Goal: Task Accomplishment & Management: Use online tool/utility

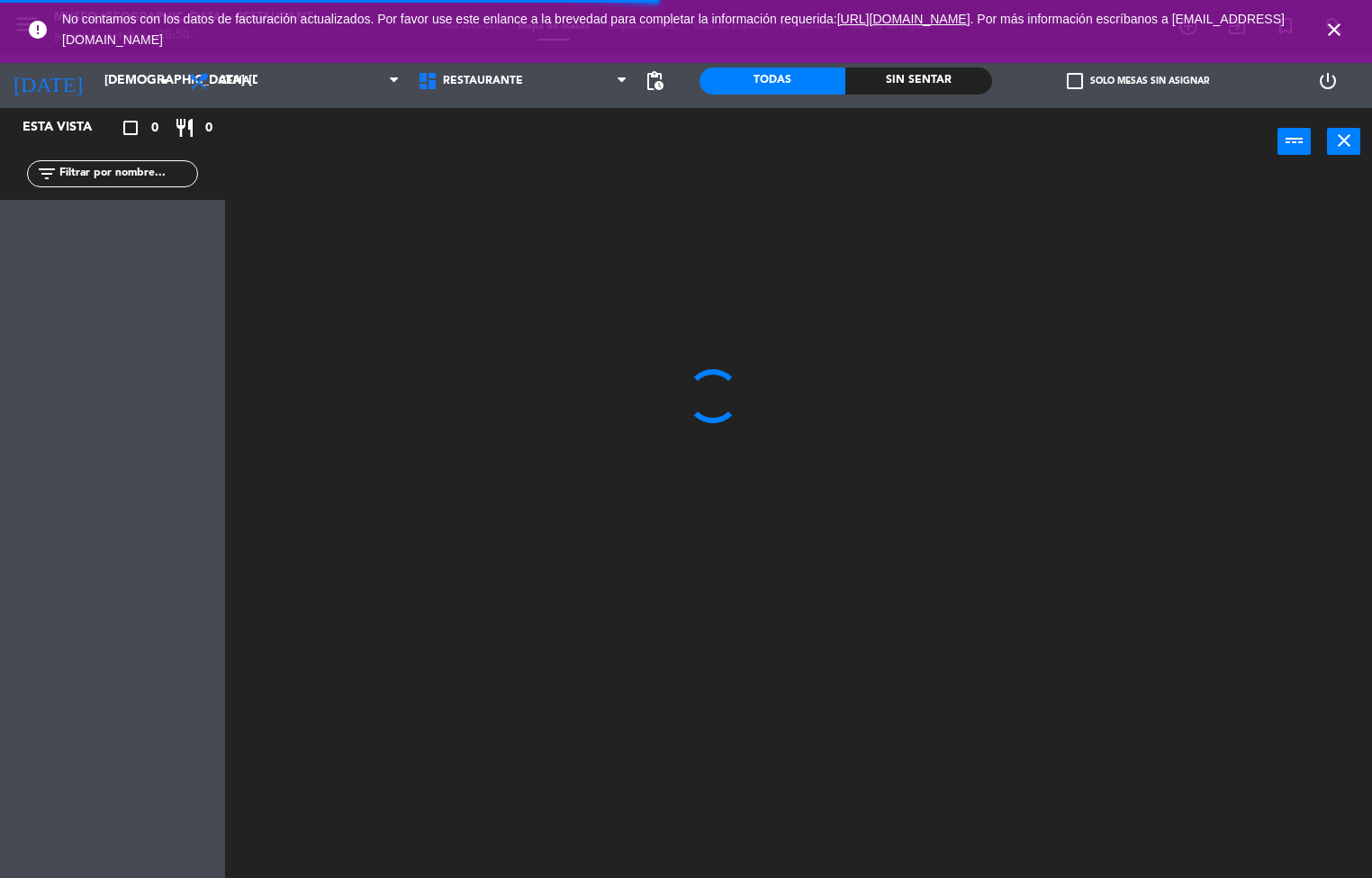
click at [917, 73] on div "Sin sentar" at bounding box center [918, 81] width 146 height 27
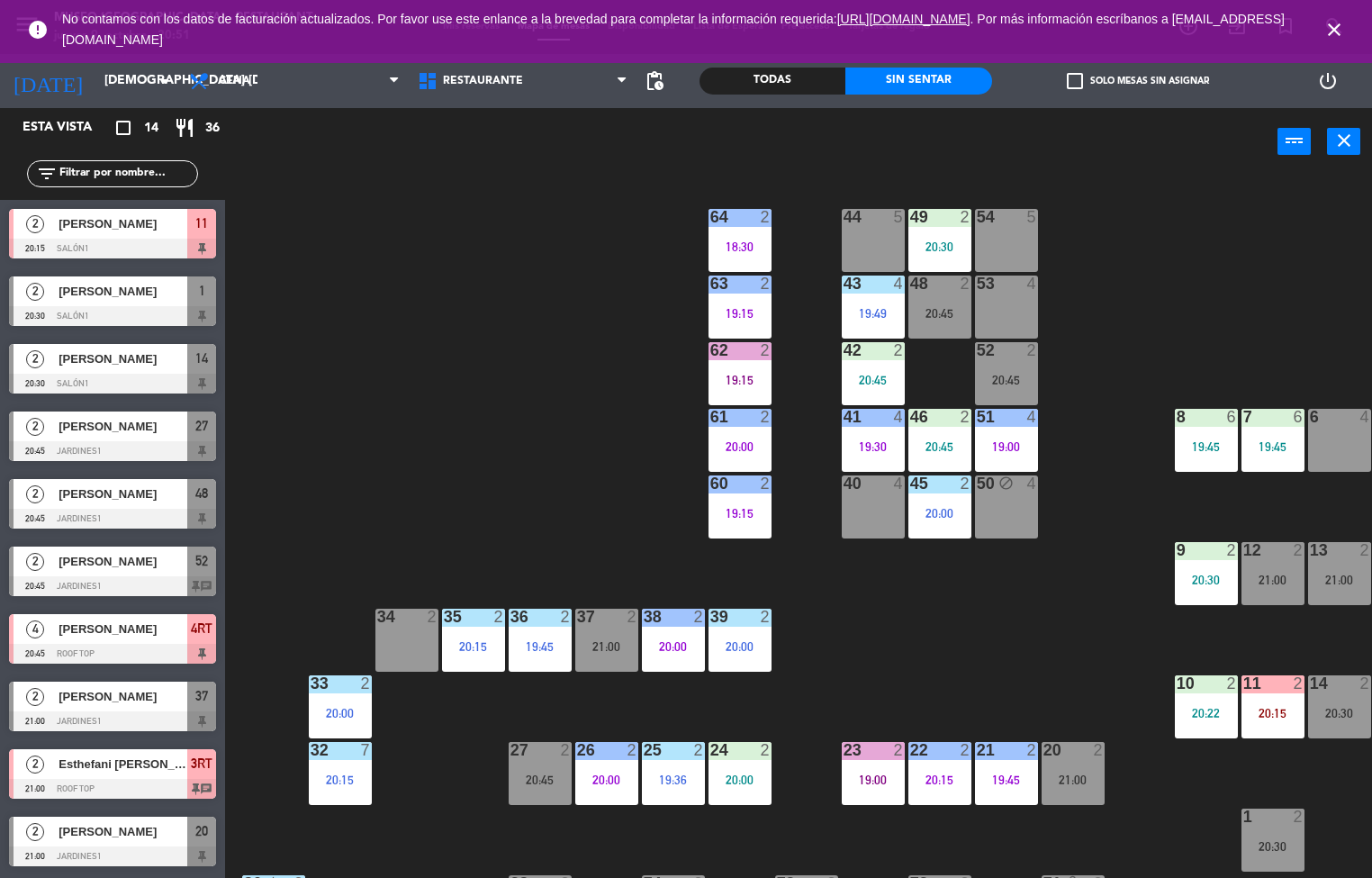
click at [921, 300] on div "48 2 20:45" at bounding box center [940, 308] width 63 height 63
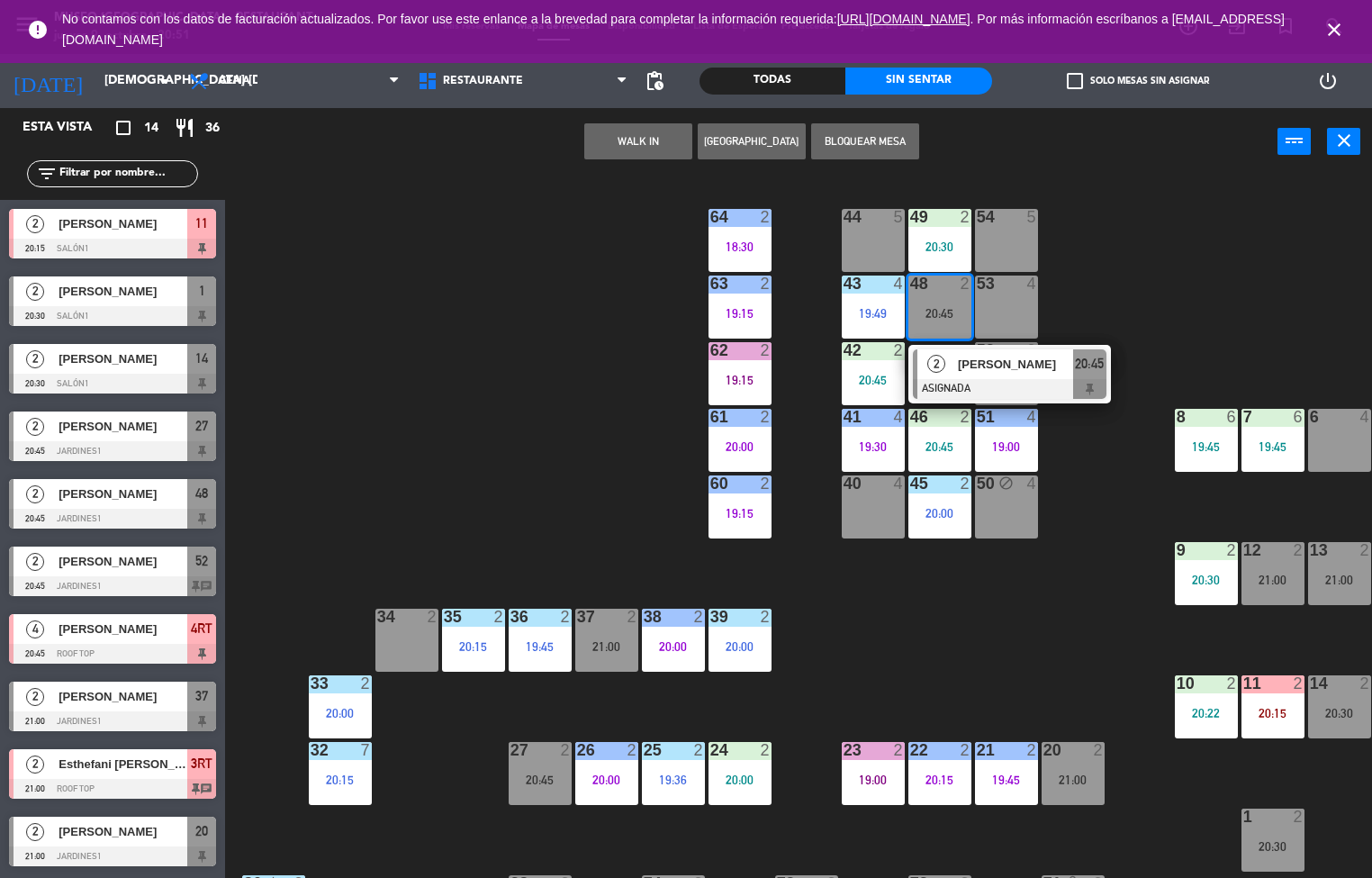
click at [402, 644] on div "34 2" at bounding box center [407, 640] width 63 height 63
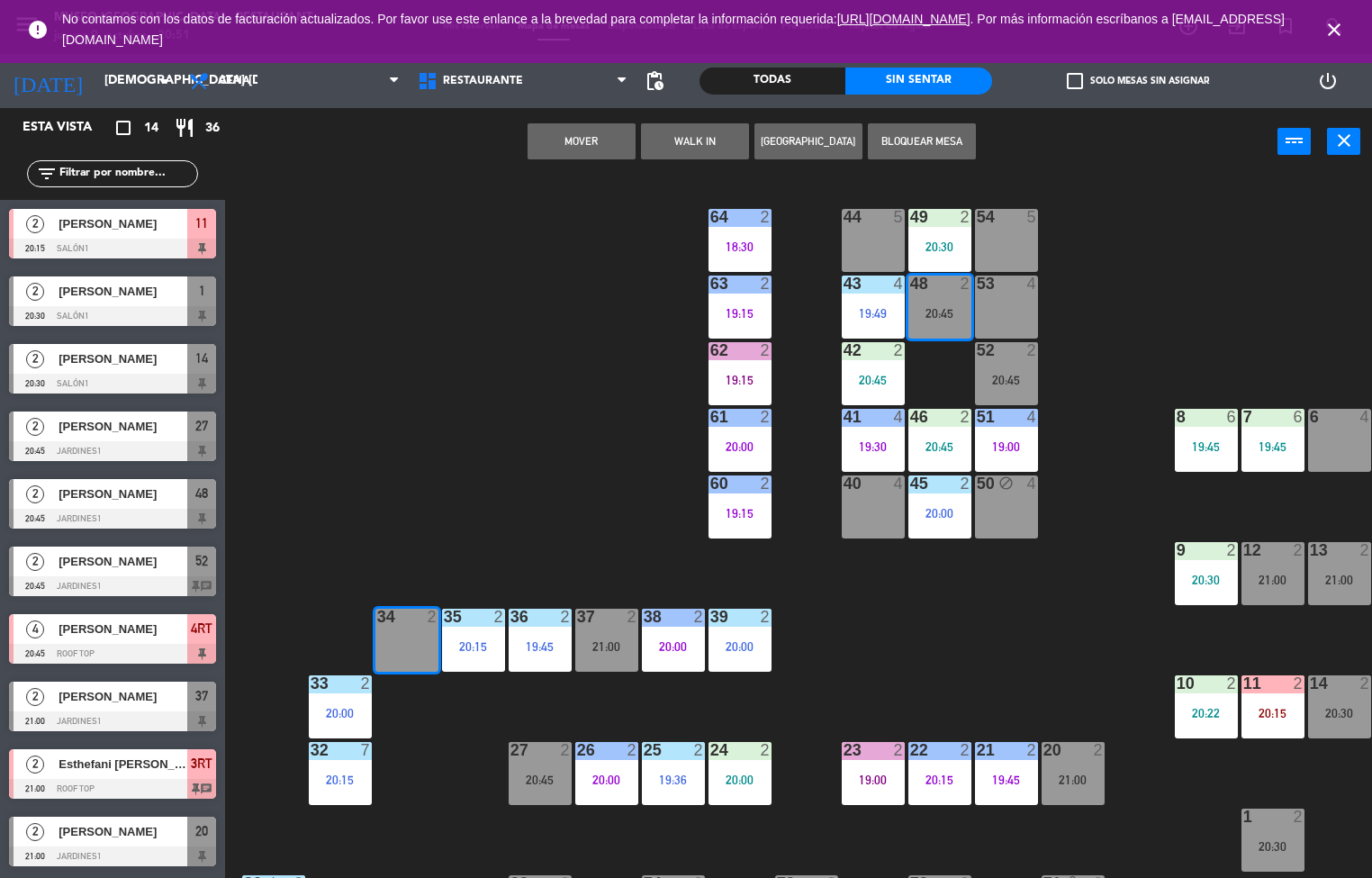
click at [608, 143] on button "Mover" at bounding box center [582, 142] width 108 height 36
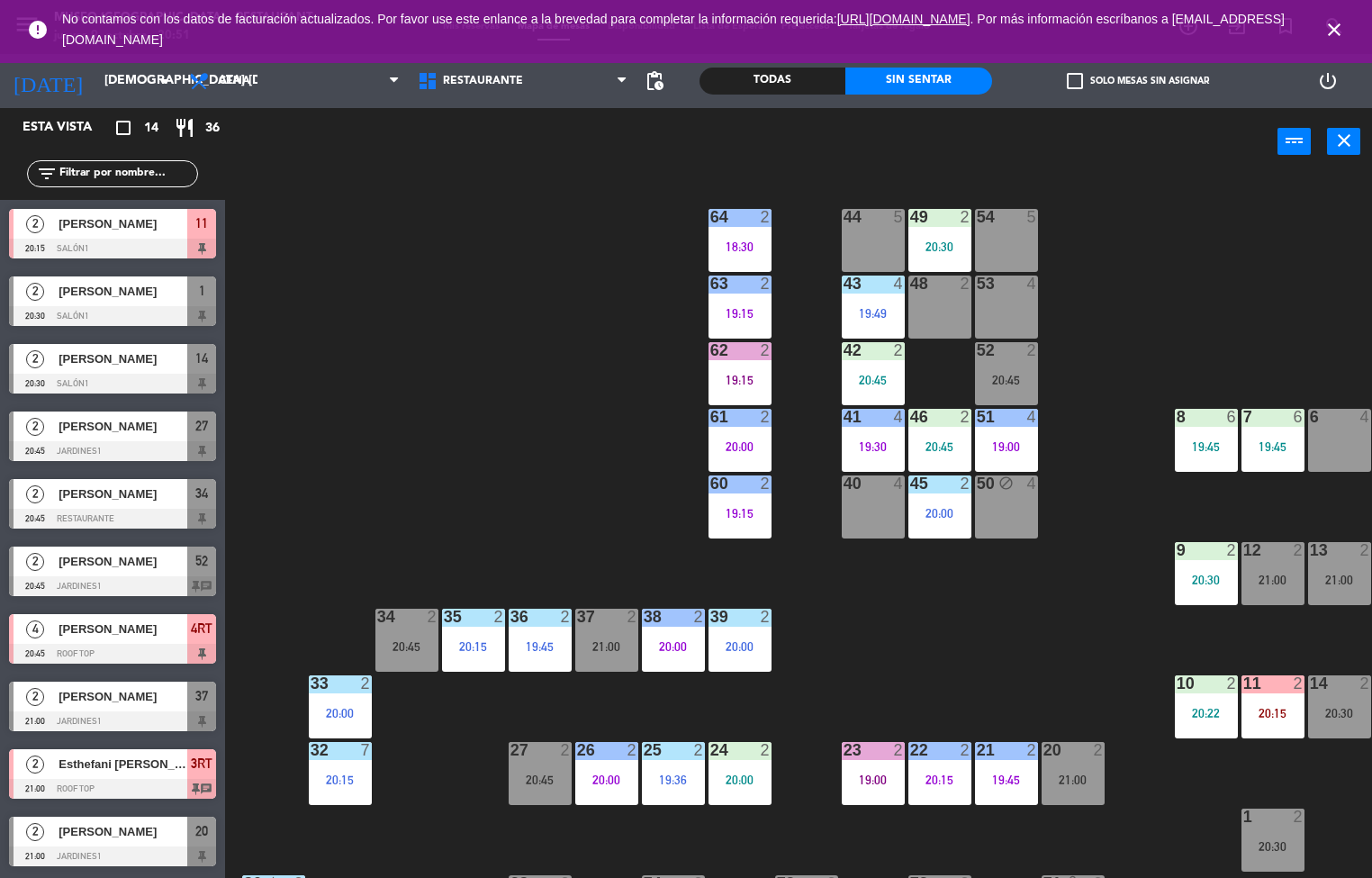
click at [548, 651] on div "19:45" at bounding box center [540, 646] width 63 height 12
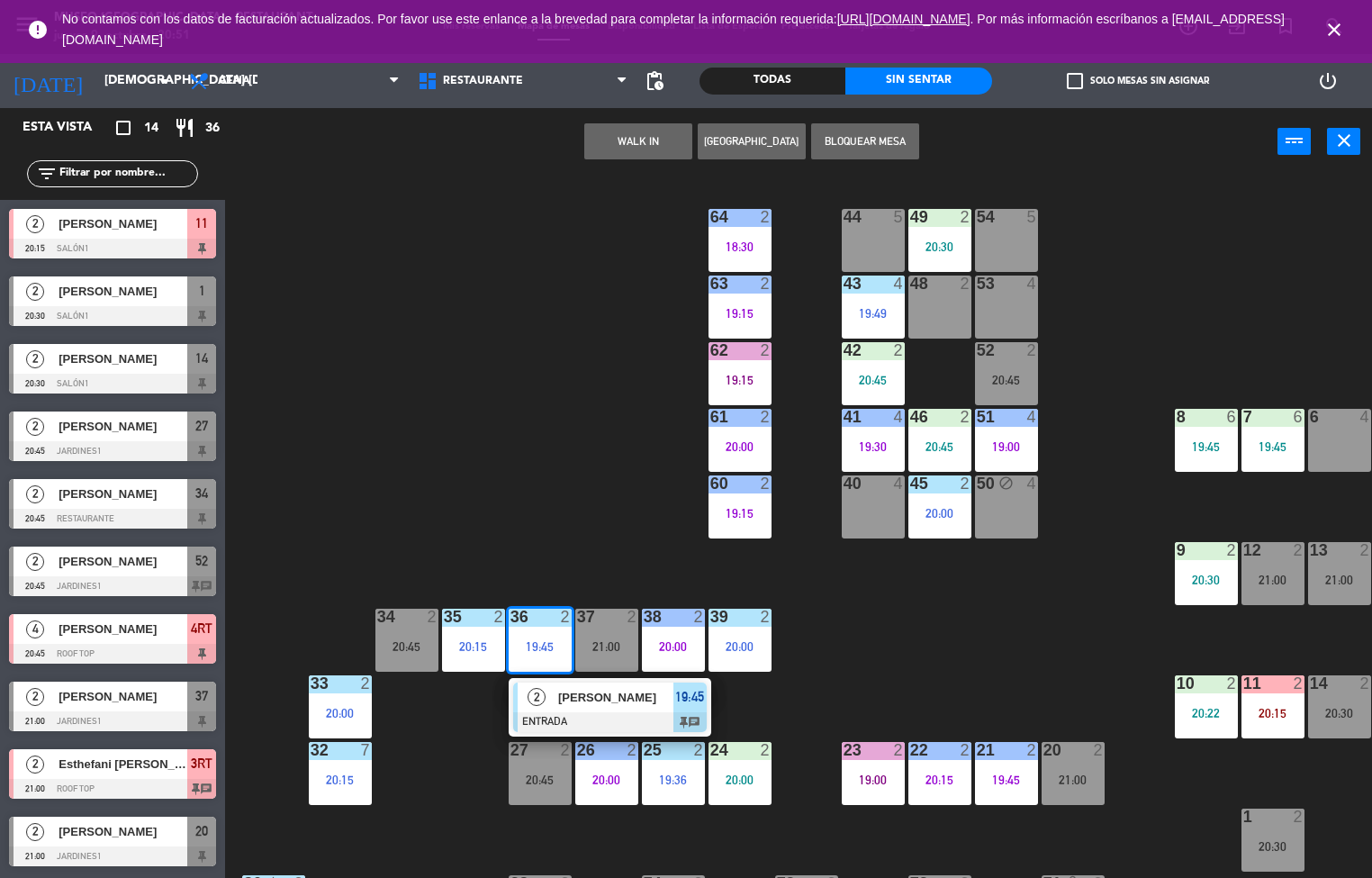
click at [479, 517] on div "44 5 49 2 20:30 54 5 64 2 18:30 48 2 53 4 63 2 19:15 43 4 19:49 62 2 19:15 42 2…" at bounding box center [805, 527] width 1133 height 703
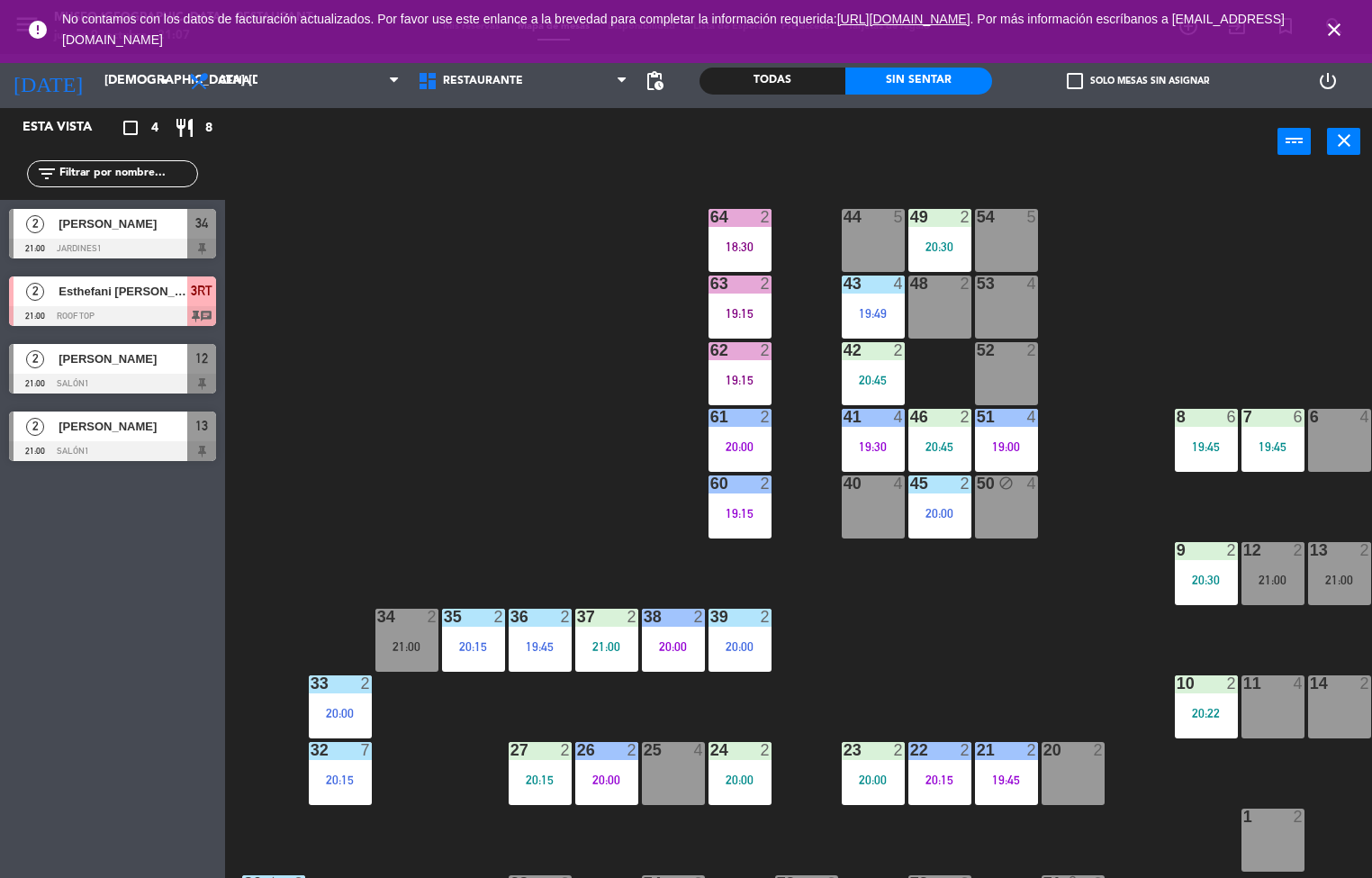
click at [552, 404] on div "44 5 49 2 20:30 54 5 64 2 18:30 48 2 53 4 63 2 19:15 43 4 19:49 62 2 19:15 42 2…" at bounding box center [805, 527] width 1133 height 703
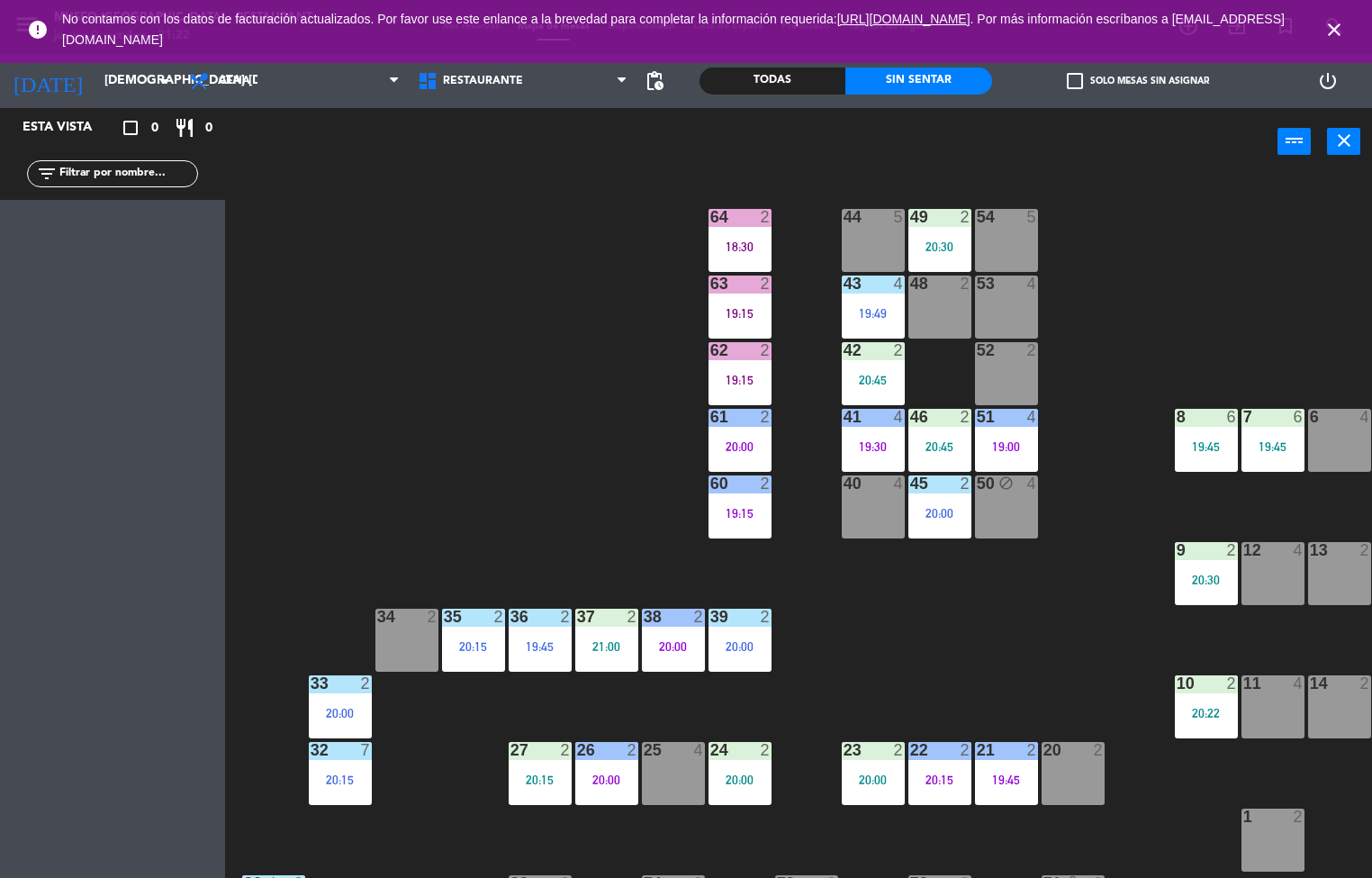
click at [433, 429] on div "44 5 49 2 20:30 54 5 64 2 18:30 48 2 53 4 63 2 19:15 43 4 19:49 62 2 19:15 42 2…" at bounding box center [805, 527] width 1133 height 703
click at [864, 307] on div "19:49" at bounding box center [874, 312] width 63 height 12
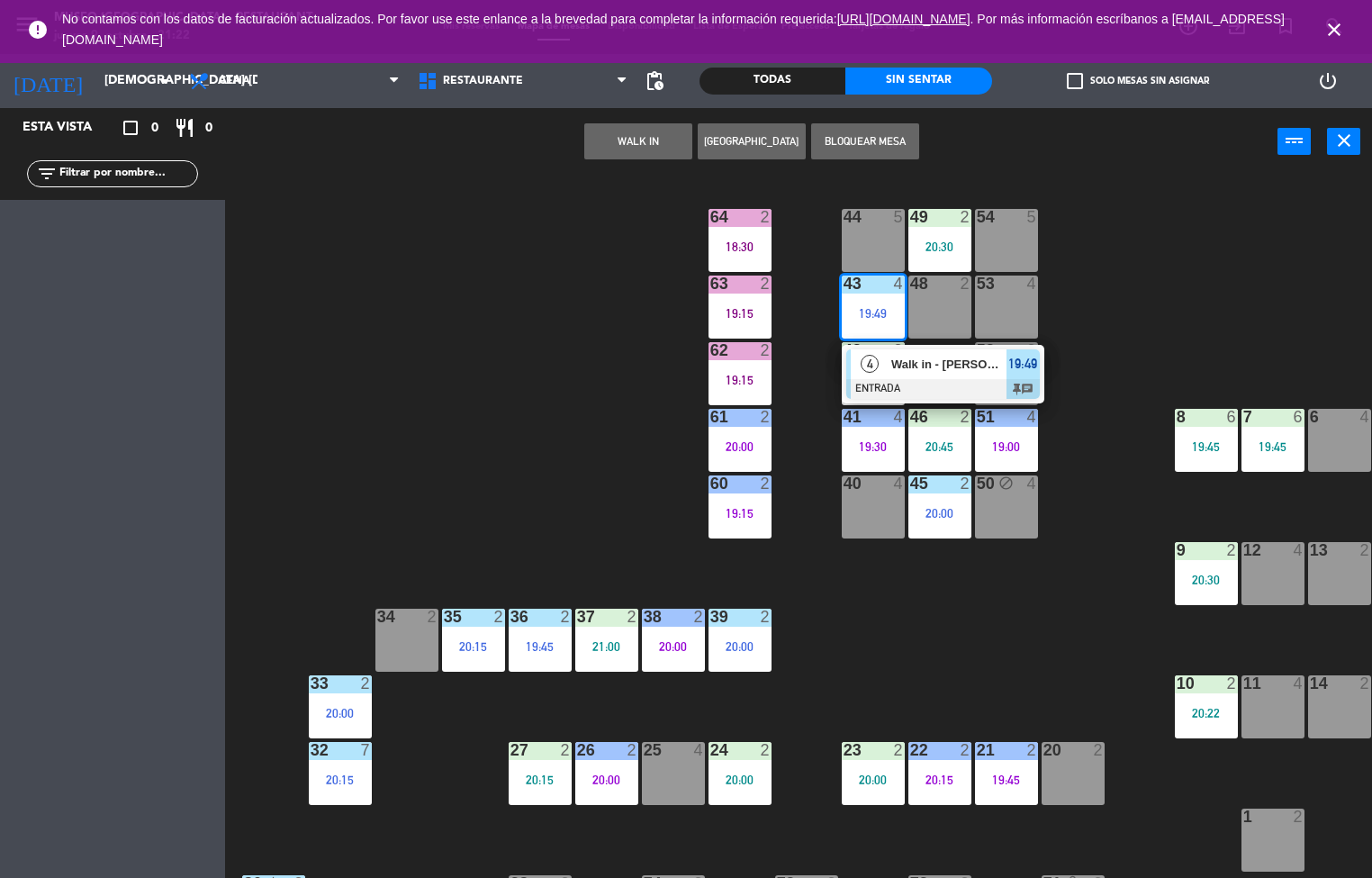
click at [963, 380] on div at bounding box center [943, 389] width 194 height 20
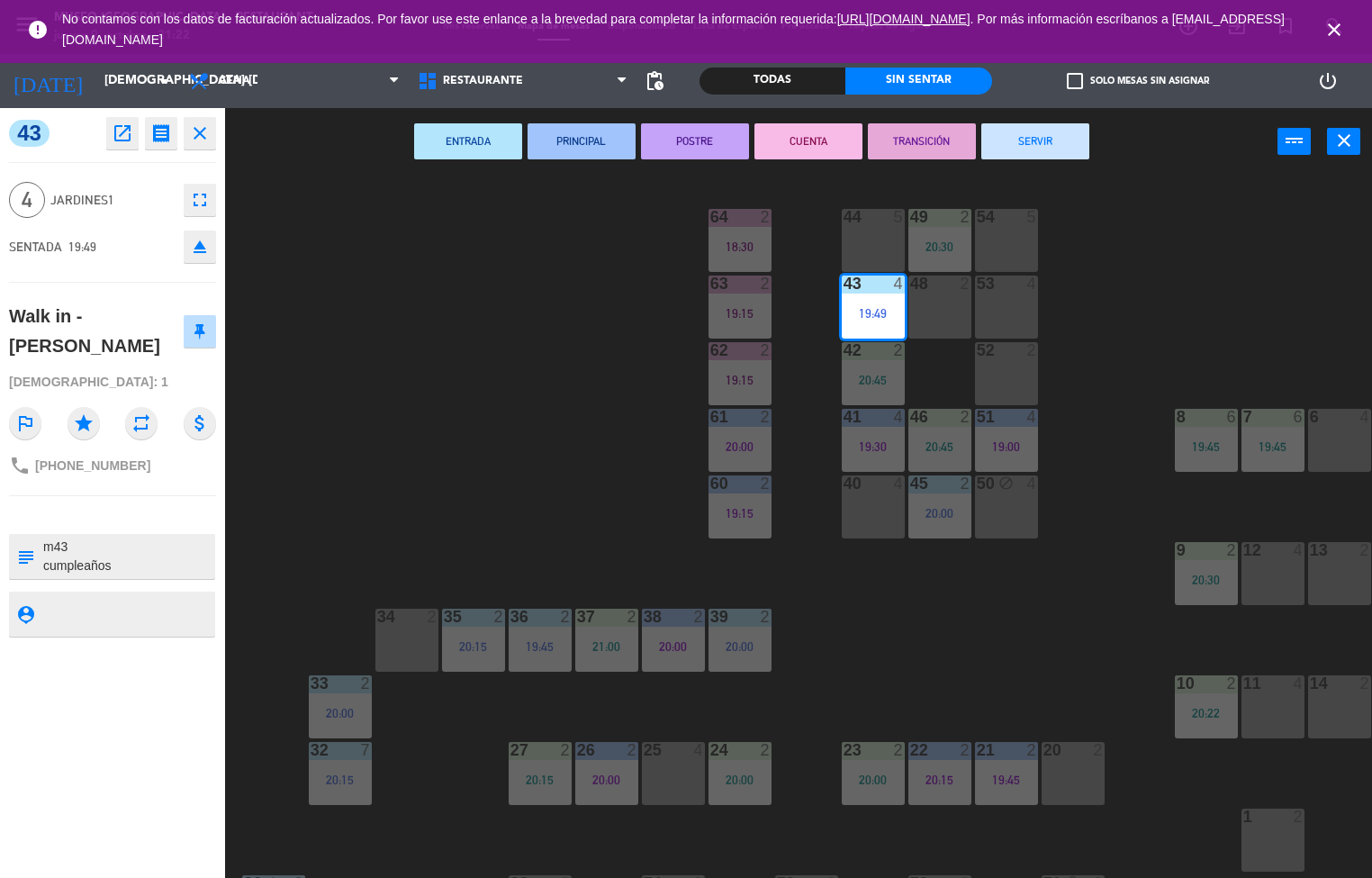
click at [479, 419] on div "44 5 49 2 20:30 54 5 64 2 18:30 48 2 53 4 63 2 19:15 43 4 19:49 62 2 19:15 42 2…" at bounding box center [805, 527] width 1133 height 703
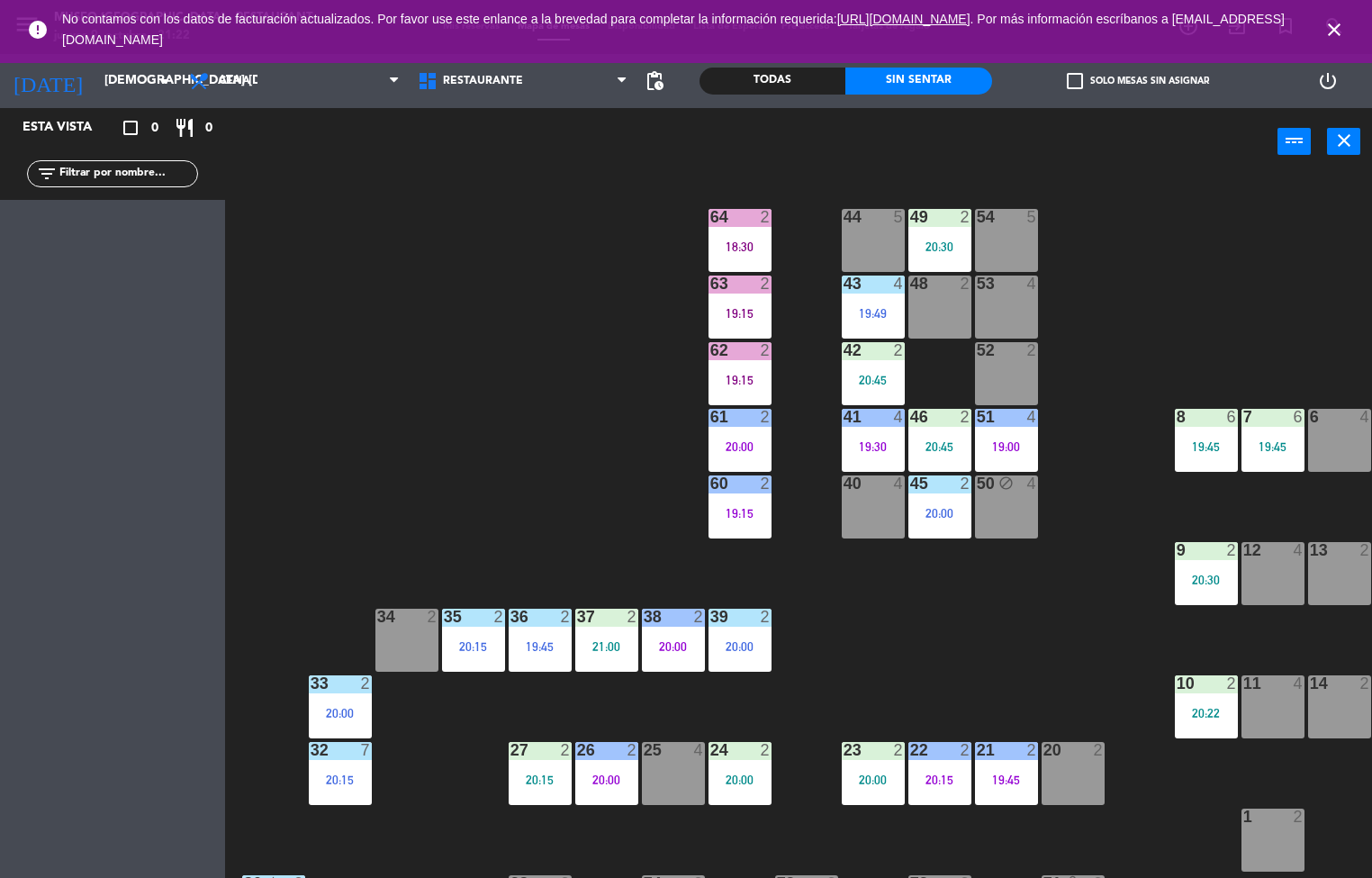
click at [880, 333] on div "43 4 19:49" at bounding box center [874, 308] width 63 height 63
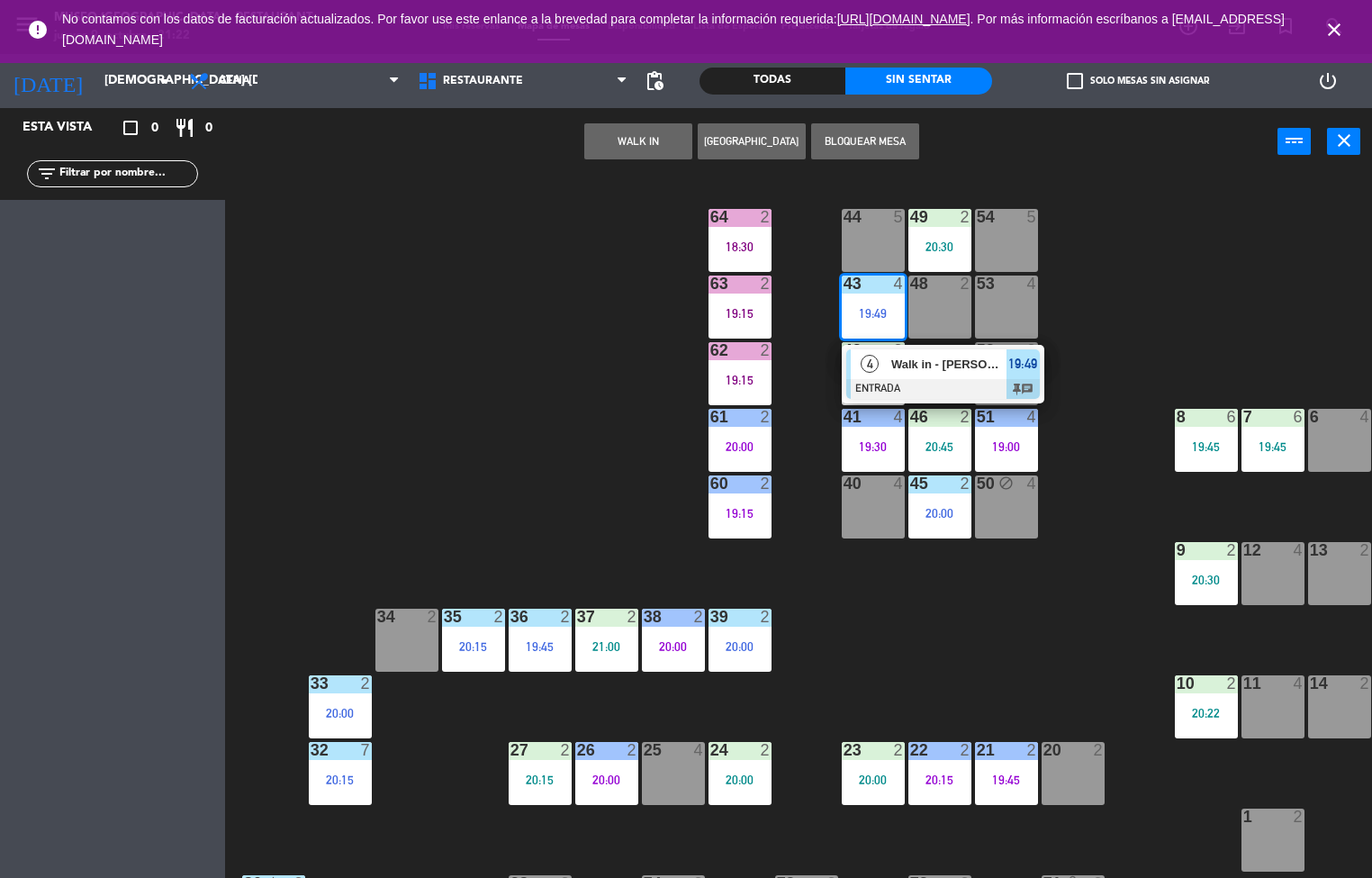
click at [508, 320] on div "44 5 49 2 20:30 54 5 64 2 18:30 48 2 53 4 63 2 19:15 43 4 19:49 4 Walk in - [PE…" at bounding box center [805, 527] width 1133 height 703
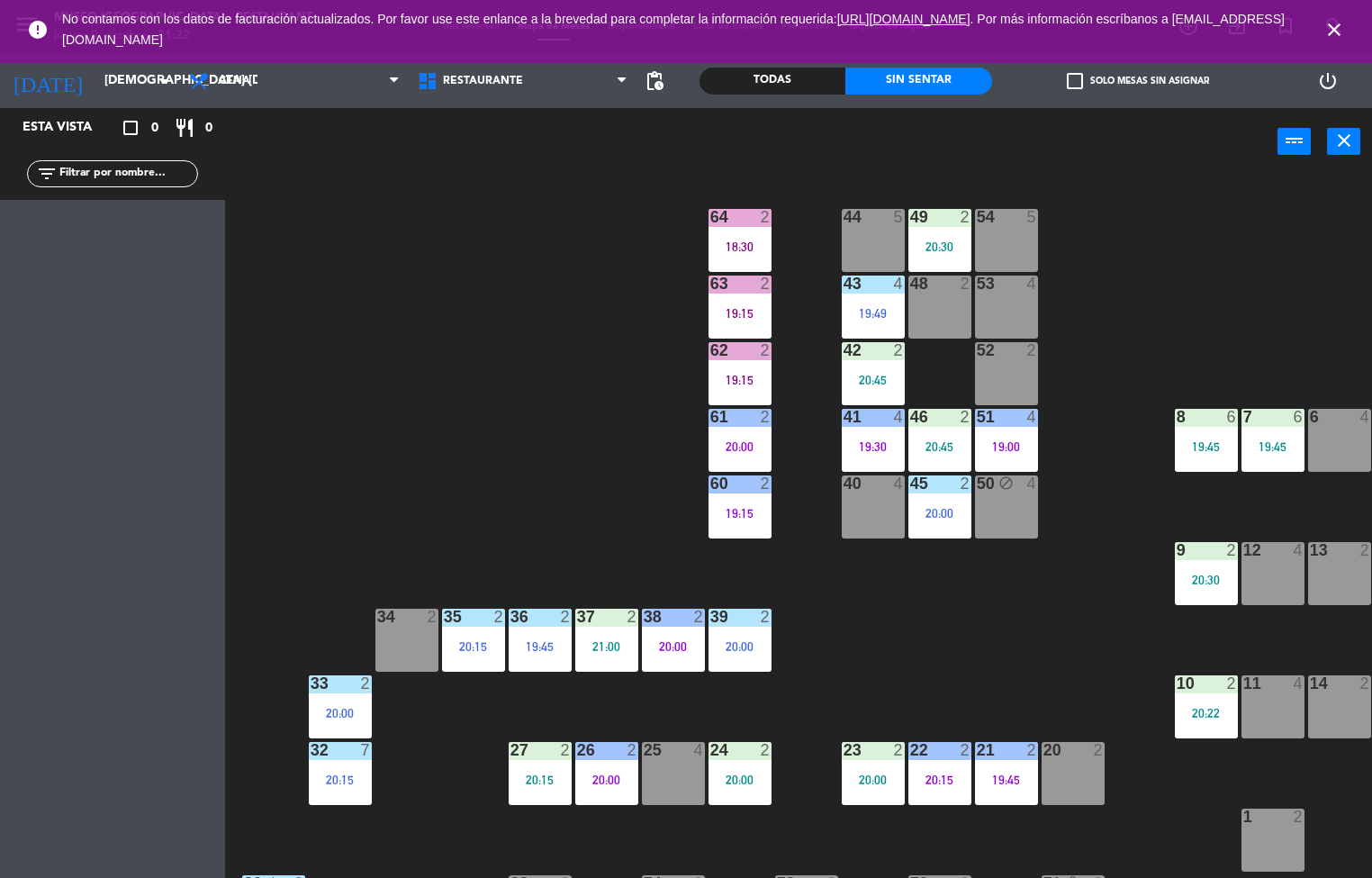
click at [867, 381] on div "20:45" at bounding box center [874, 380] width 63 height 12
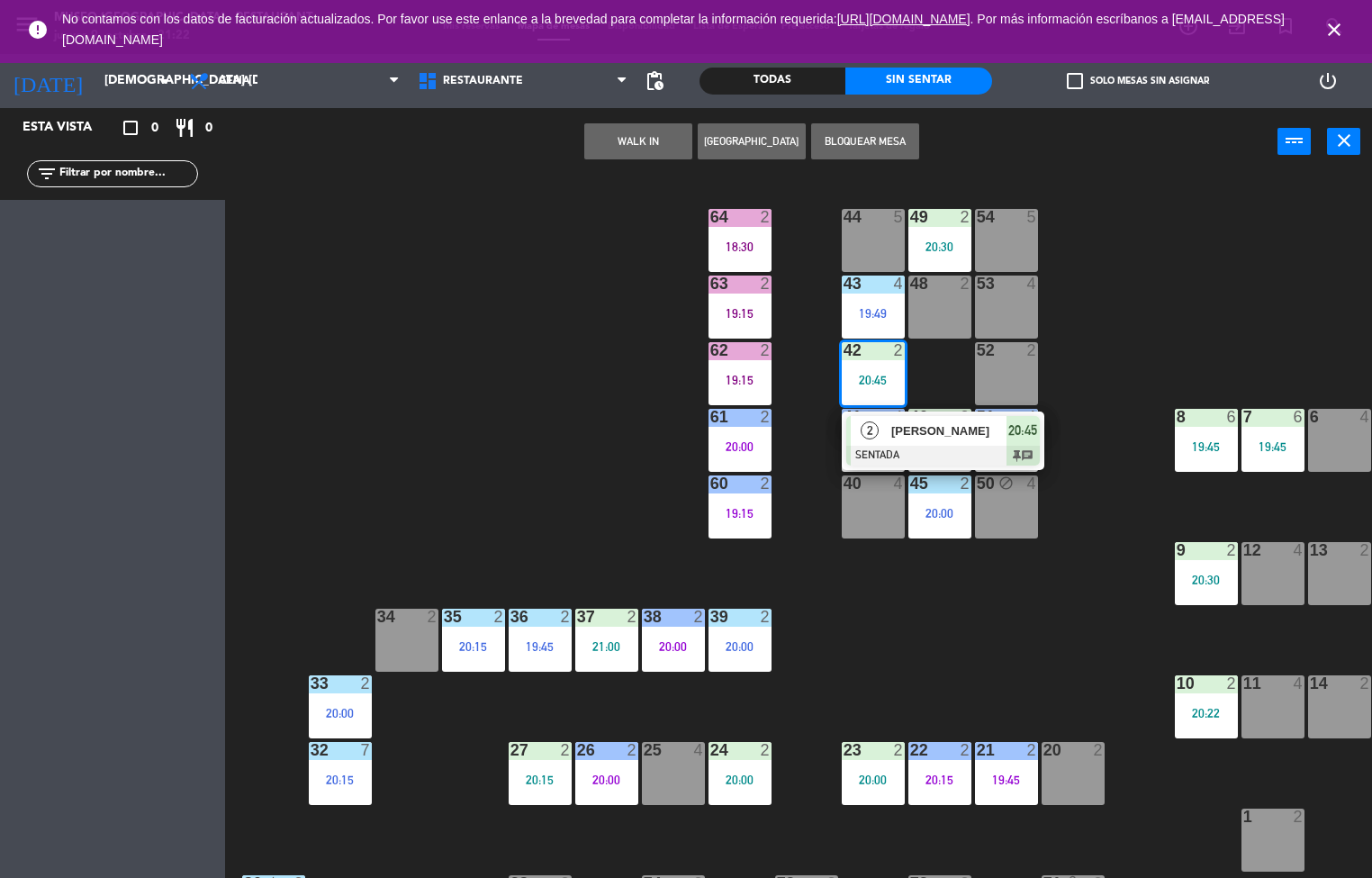
click at [949, 411] on div "2 [PERSON_NAME] SENTADA 20:45 chat" at bounding box center [943, 440] width 202 height 58
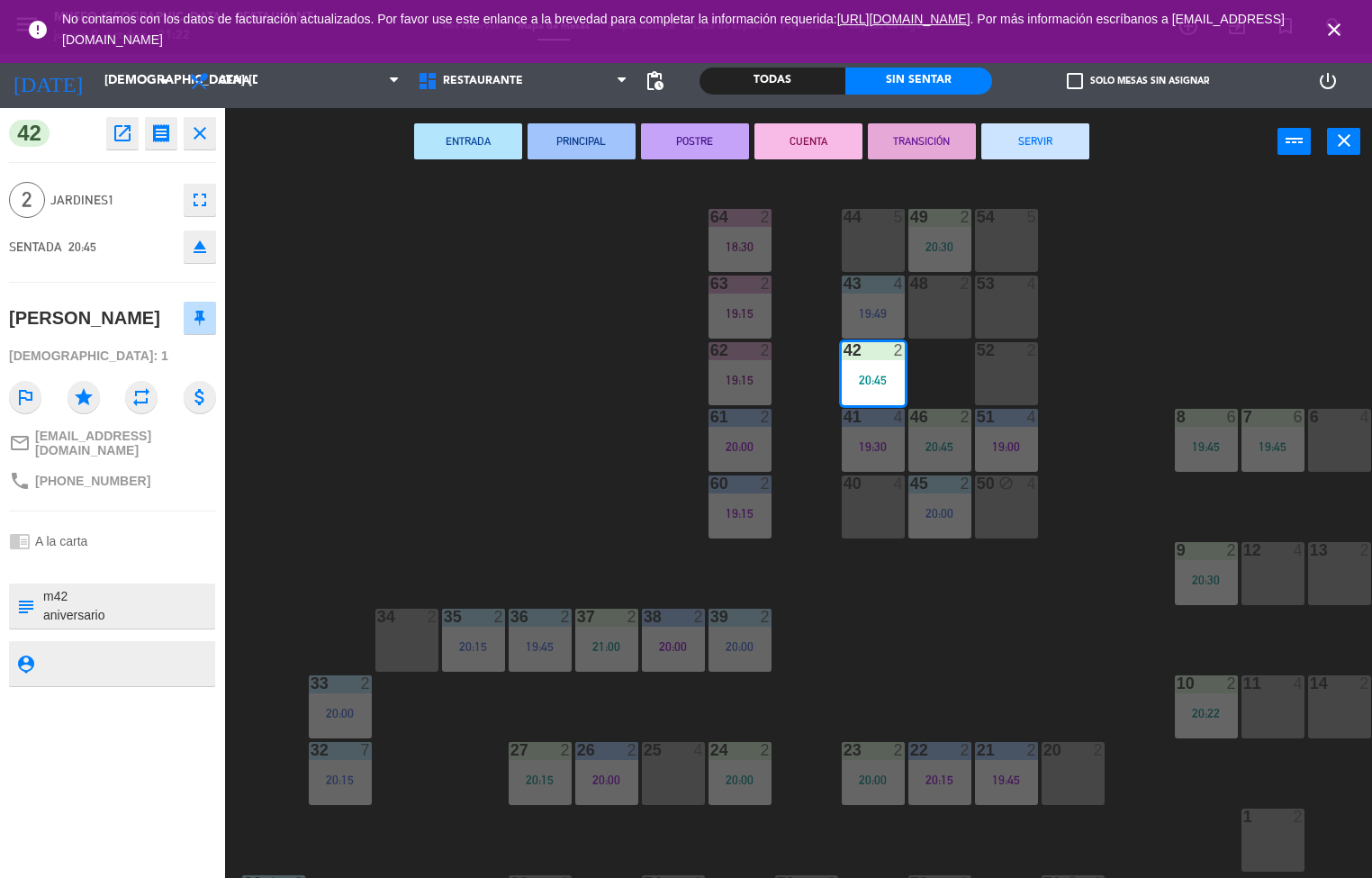
click at [497, 520] on div "44 5 49 2 20:30 54 5 64 2 18:30 48 2 53 4 63 2 19:15 43 4 19:49 62 2 19:15 42 2…" at bounding box center [805, 527] width 1133 height 703
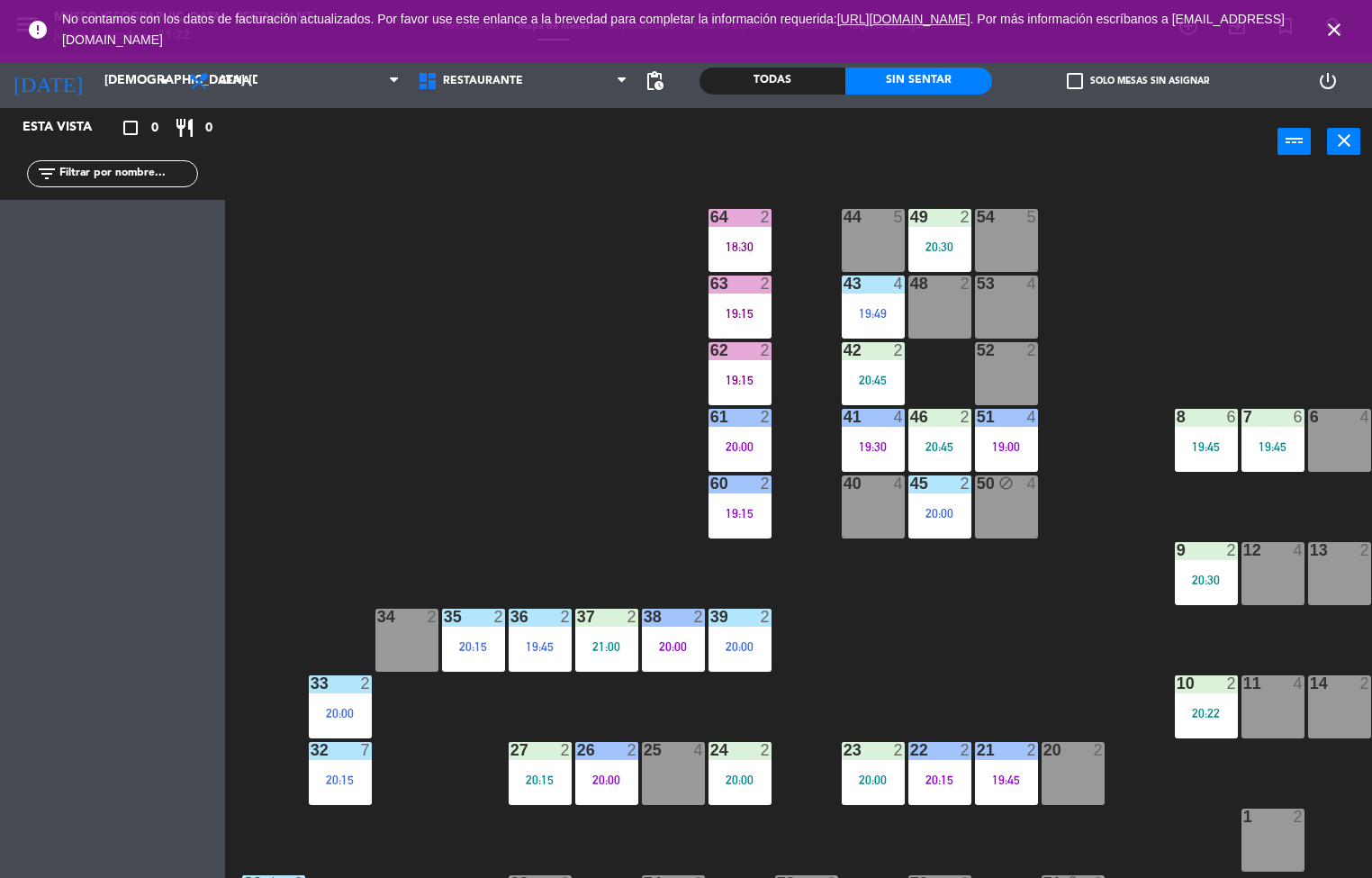
click at [757, 284] on div "2" at bounding box center [768, 284] width 30 height 16
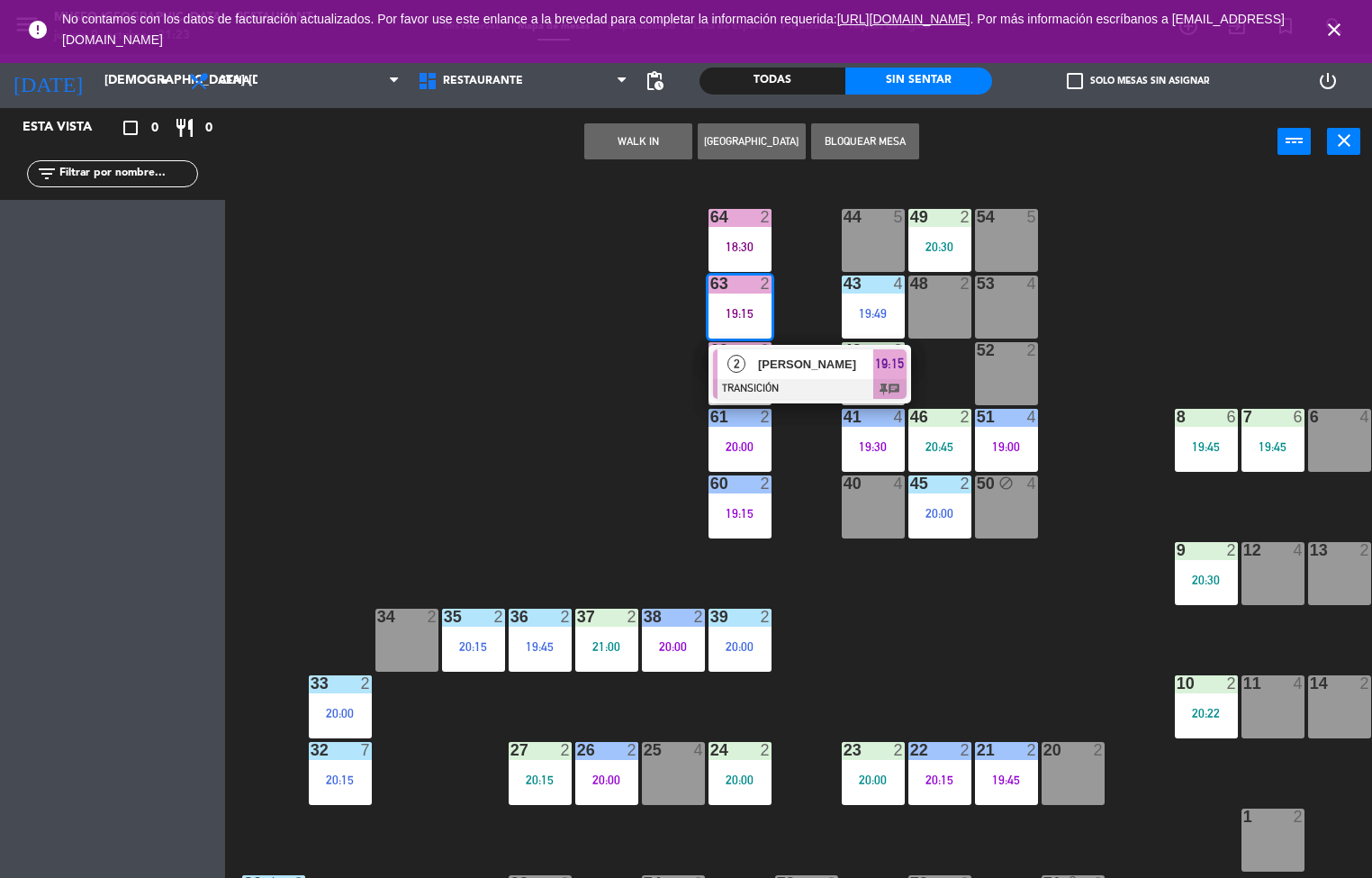
click at [787, 363] on span "[PERSON_NAME]" at bounding box center [815, 364] width 115 height 19
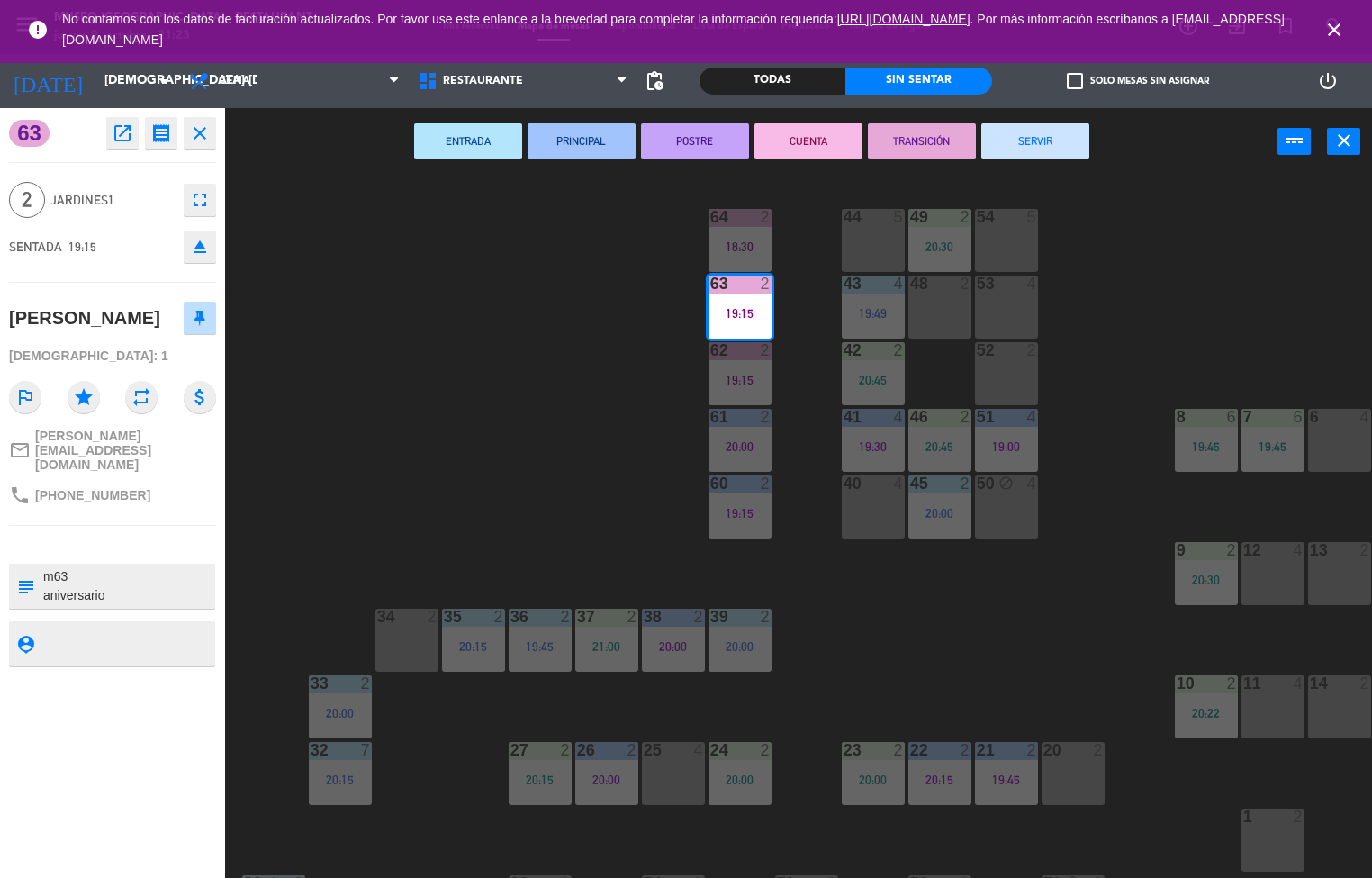
click at [495, 493] on div "44 5 49 2 20:30 54 5 64 2 18:30 48 2 53 4 63 2 19:15 43 4 19:49 62 2 19:15 42 2…" at bounding box center [805, 527] width 1133 height 703
